Goal: Task Accomplishment & Management: Complete application form

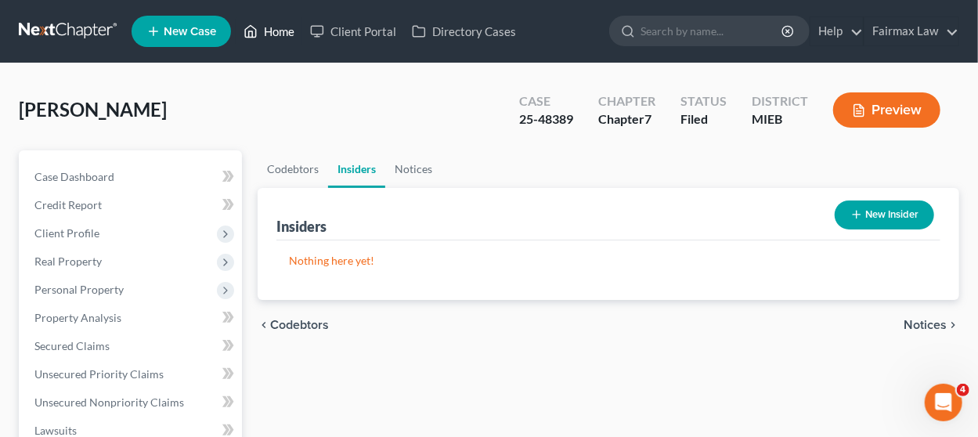
click at [269, 30] on link "Home" at bounding box center [269, 31] width 67 height 28
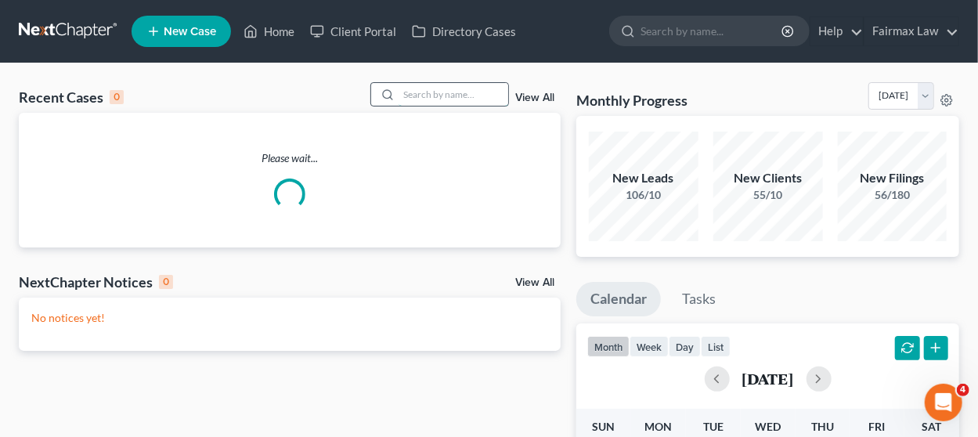
click at [459, 88] on input "search" at bounding box center [454, 94] width 110 height 23
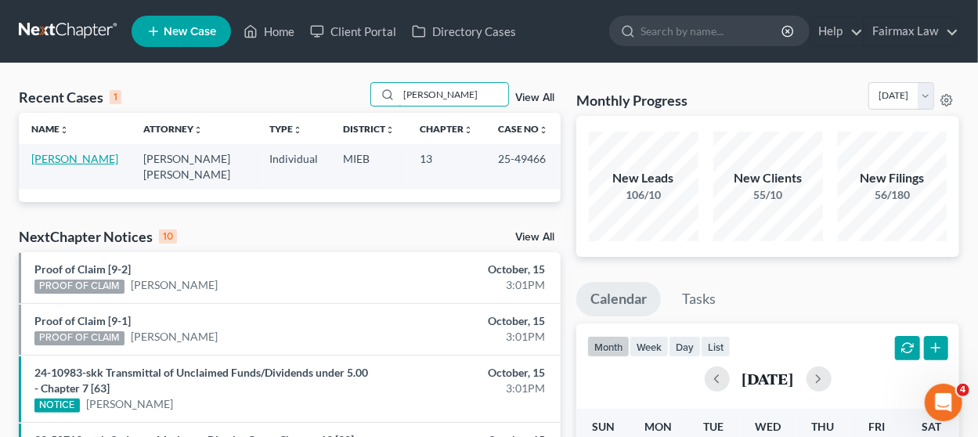
type input "[PERSON_NAME]"
click at [33, 156] on link "[PERSON_NAME]" at bounding box center [74, 158] width 87 height 13
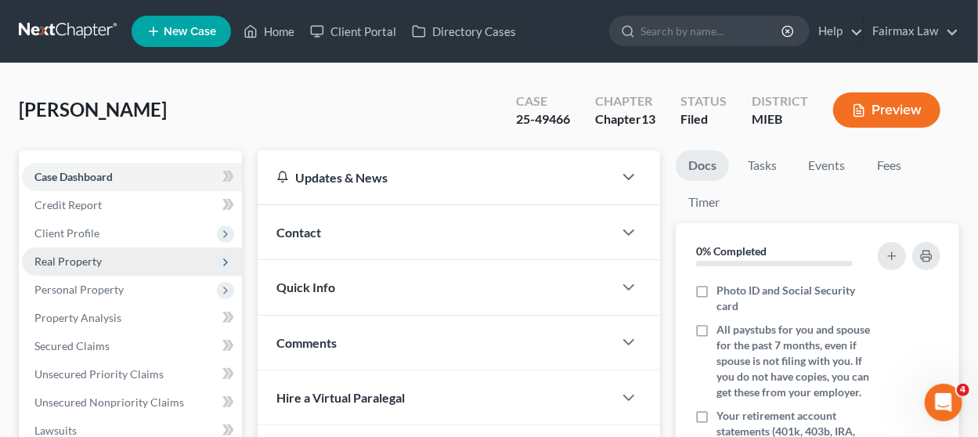
click at [114, 254] on span "Real Property" at bounding box center [132, 261] width 220 height 28
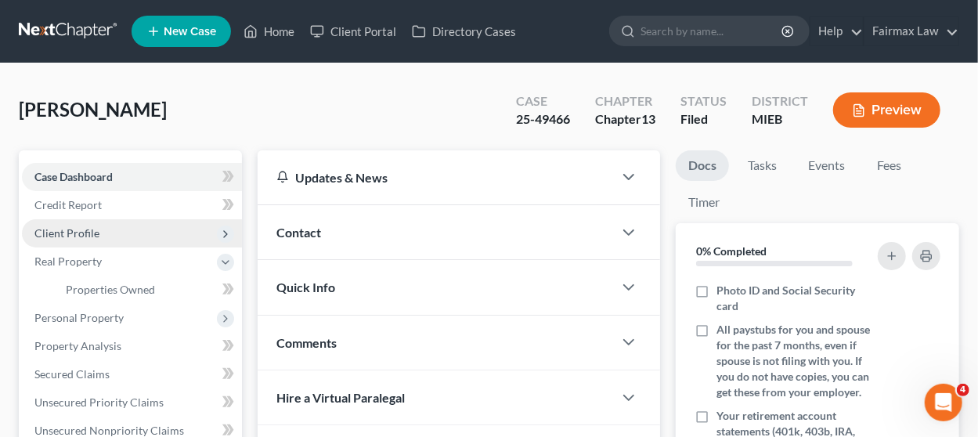
click at [110, 236] on span "Client Profile" at bounding box center [132, 233] width 220 height 28
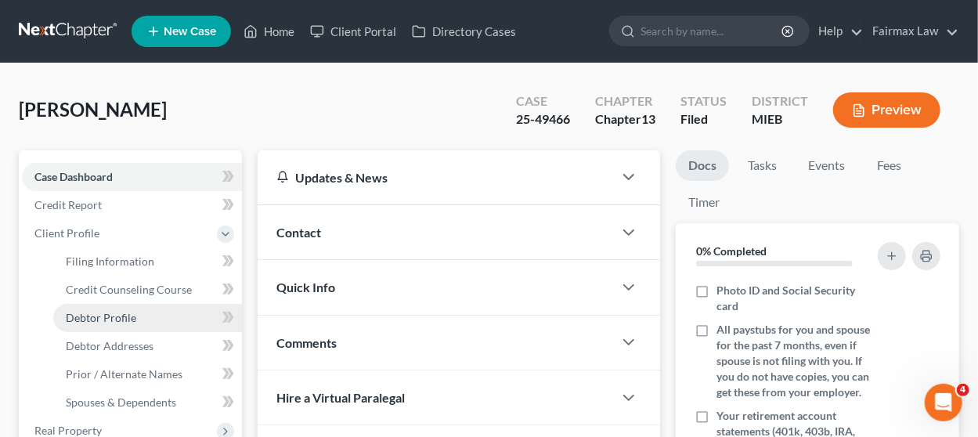
click at [117, 312] on span "Debtor Profile" at bounding box center [101, 317] width 70 height 13
select select "3"
select select "1"
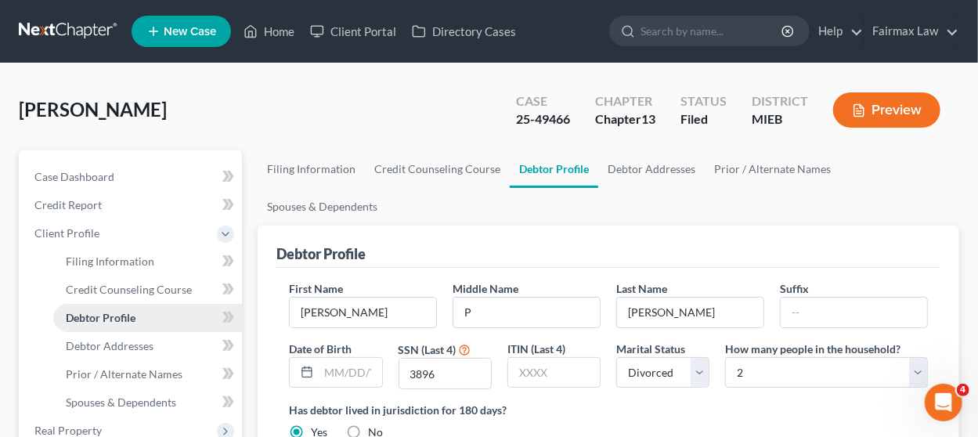
radio input "true"
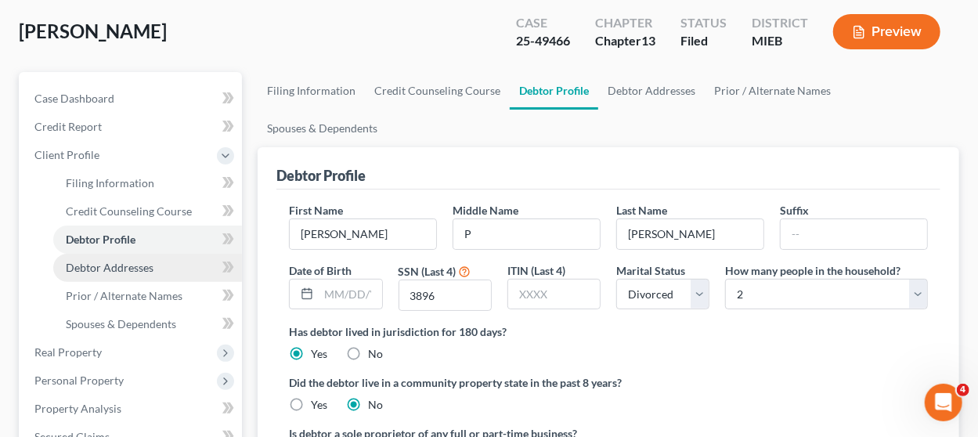
click at [137, 270] on span "Debtor Addresses" at bounding box center [110, 267] width 88 height 13
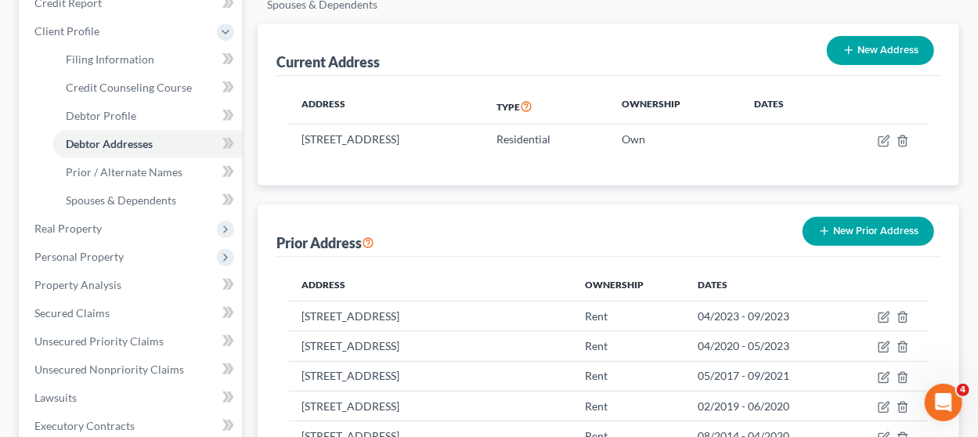
scroll to position [235, 0]
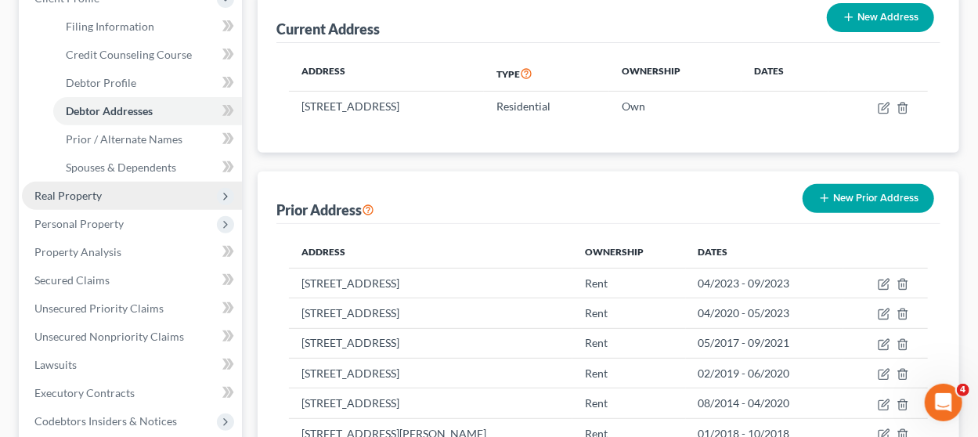
click at [150, 201] on span "Real Property" at bounding box center [132, 196] width 220 height 28
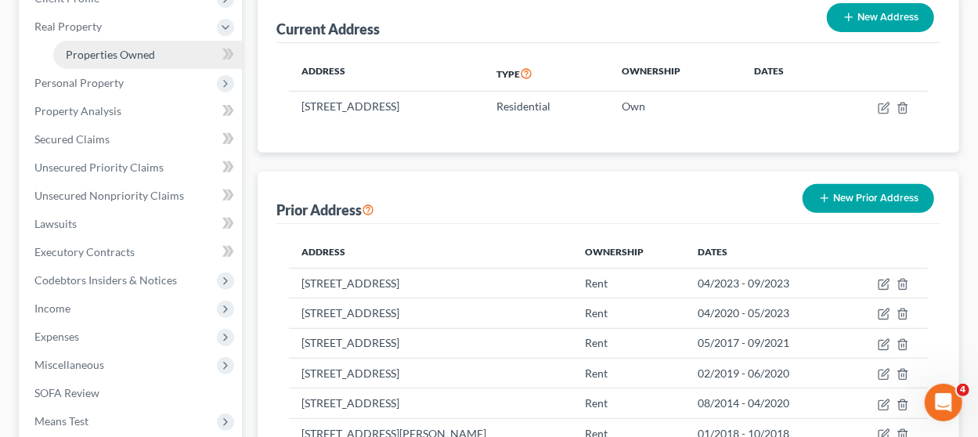
click at [154, 58] on link "Properties Owned" at bounding box center [147, 55] width 189 height 28
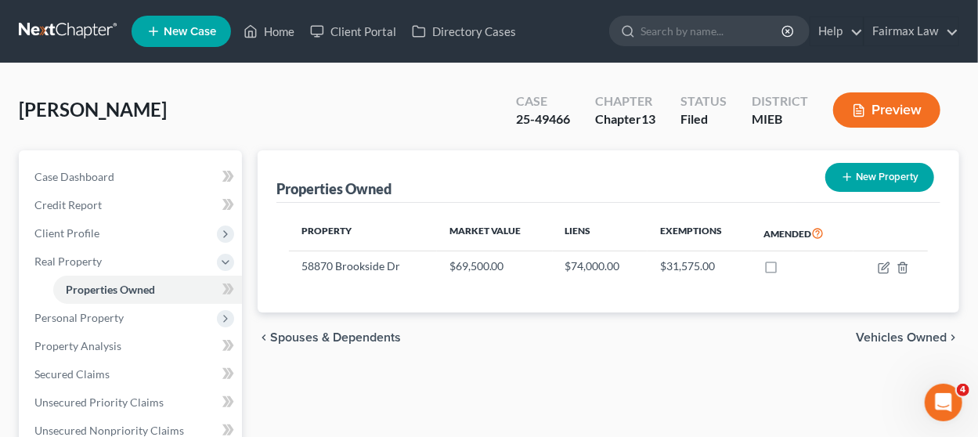
scroll to position [78, 0]
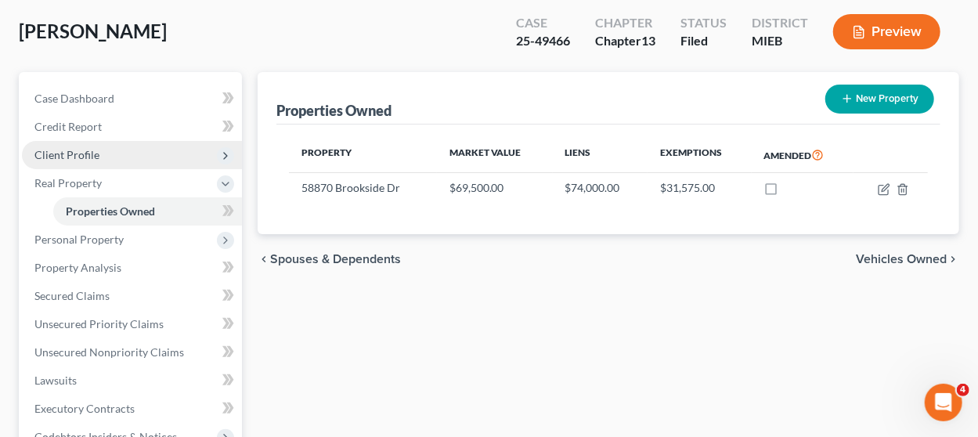
click at [134, 157] on span "Client Profile" at bounding box center [132, 155] width 220 height 28
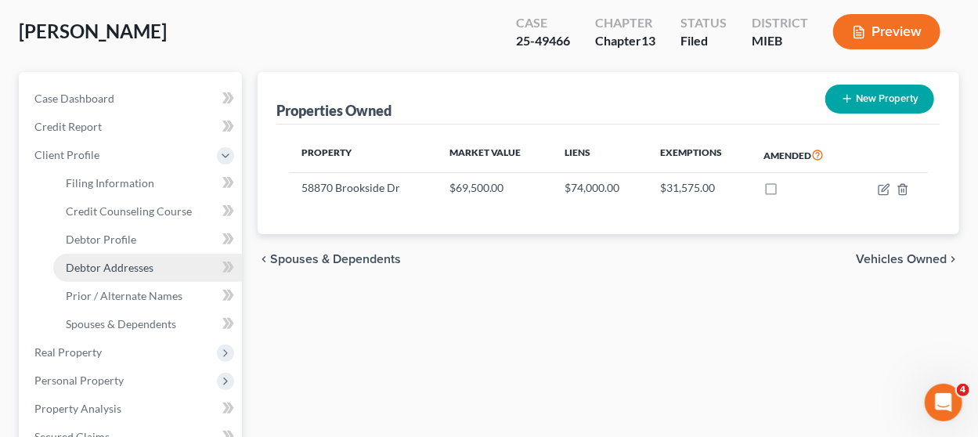
click at [143, 265] on span "Debtor Addresses" at bounding box center [110, 267] width 88 height 13
